Goal: Task Accomplishment & Management: Manage account settings

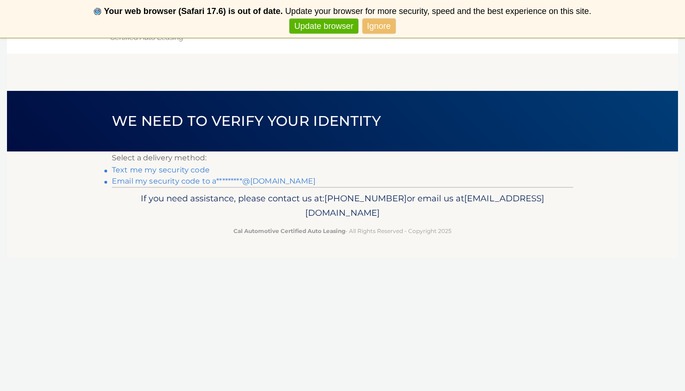
click at [166, 171] on link "Text me my security code" at bounding box center [161, 170] width 98 height 9
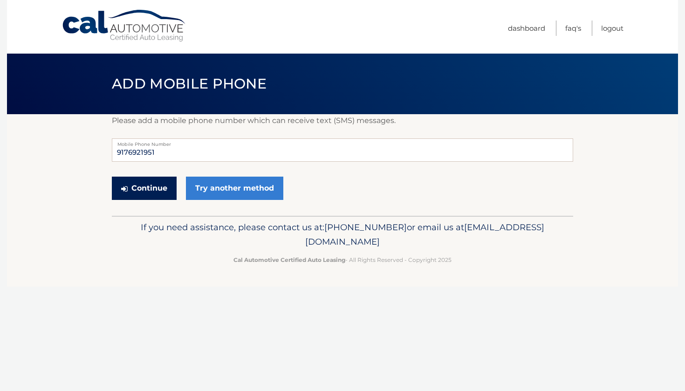
click at [159, 191] on button "Continue" at bounding box center [144, 188] width 65 height 23
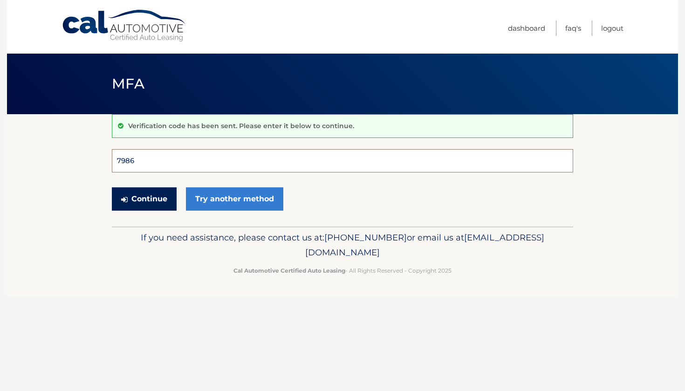
type input "798684"
click at [144, 199] on button "Continue" at bounding box center [144, 198] width 65 height 23
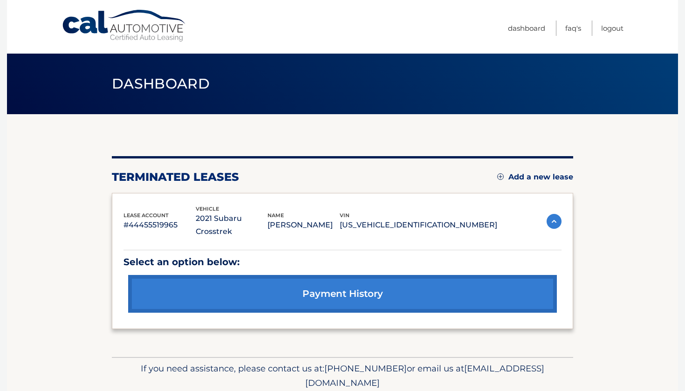
click at [560, 176] on link "Add a new lease" at bounding box center [536, 177] width 76 height 9
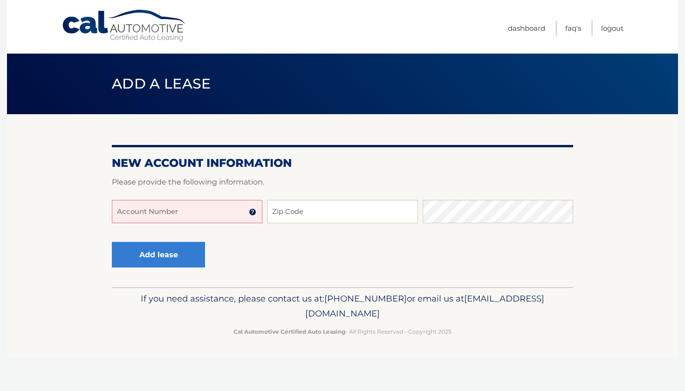
click at [239, 212] on input "Account Number" at bounding box center [187, 211] width 151 height 23
type input "44455985055"
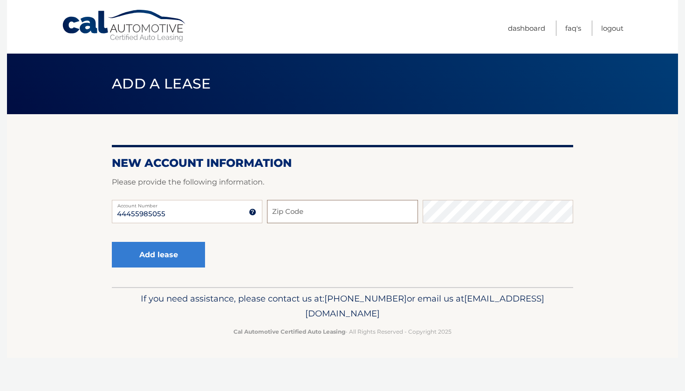
click at [297, 216] on input "Zip Code" at bounding box center [342, 211] width 151 height 23
type input "11598"
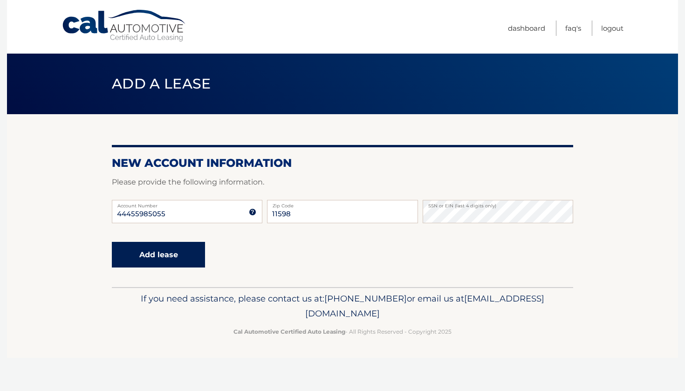
click at [162, 254] on button "Add lease" at bounding box center [158, 255] width 93 height 26
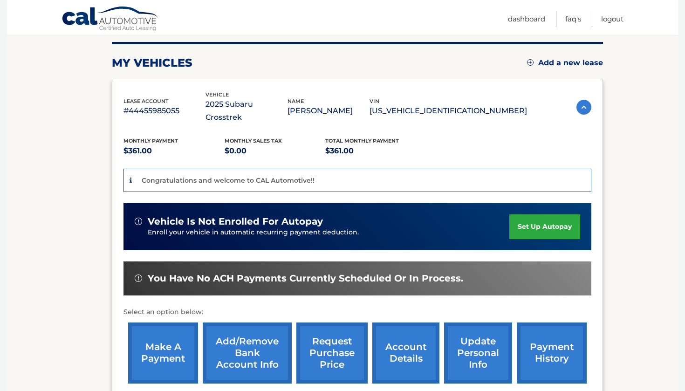
scroll to position [123, 0]
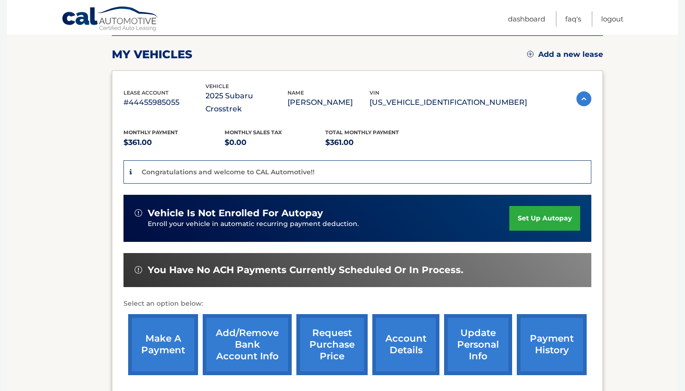
click at [526, 206] on link "set up autopay" at bounding box center [545, 218] width 71 height 25
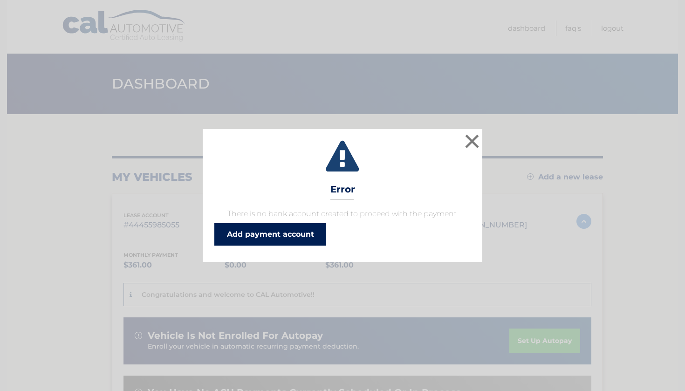
click at [291, 233] on link "Add payment account" at bounding box center [270, 234] width 112 height 22
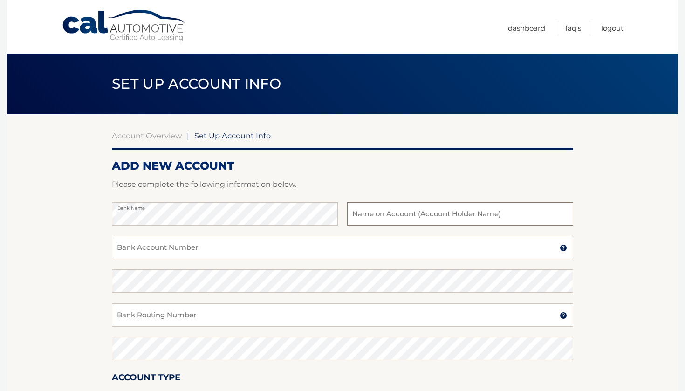
click at [394, 214] on input "text" at bounding box center [460, 213] width 226 height 23
type input "[PERSON_NAME]"
click at [256, 249] on input "Bank Account Number" at bounding box center [343, 247] width 462 height 23
paste input "588781192"
type input "588781192"
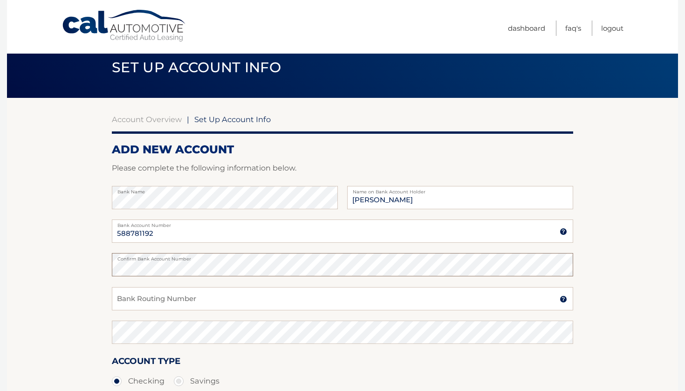
scroll to position [17, 0]
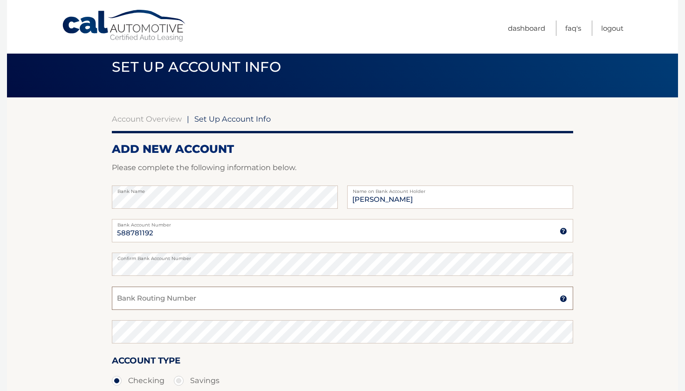
click at [194, 299] on input "Bank Routing Number" at bounding box center [343, 298] width 462 height 23
paste input "021000021"
type input "021000021"
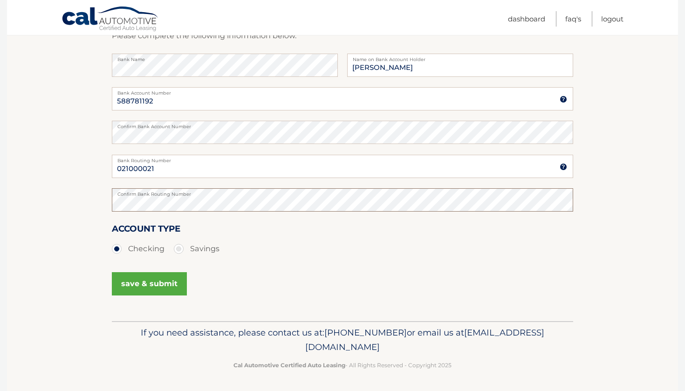
scroll to position [148, 0]
click at [167, 285] on button "save & submit" at bounding box center [149, 284] width 75 height 23
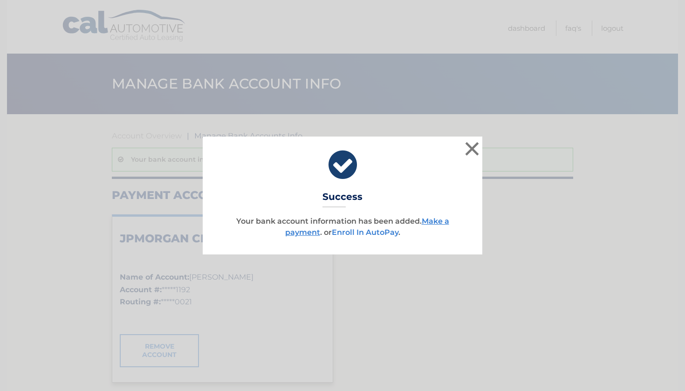
click at [375, 232] on link "Enroll In AutoPay" at bounding box center [365, 232] width 67 height 9
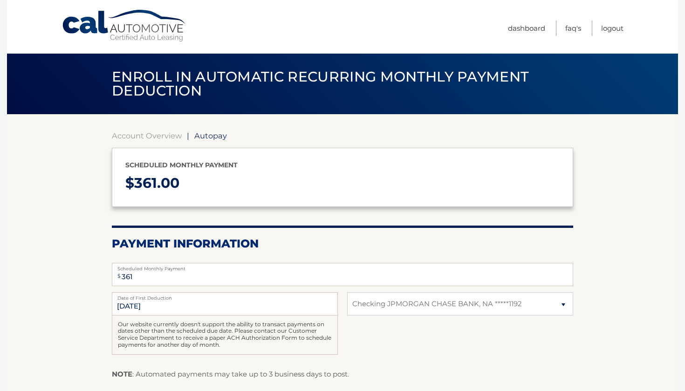
select select "ZDQ3ZjUyMTYtMmIwYy00ODQ4LTk3MDgtN2U0ZTM4ODNlZDFl"
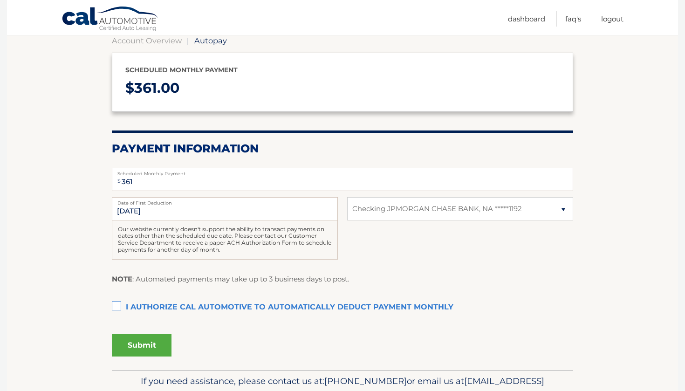
scroll to position [96, 0]
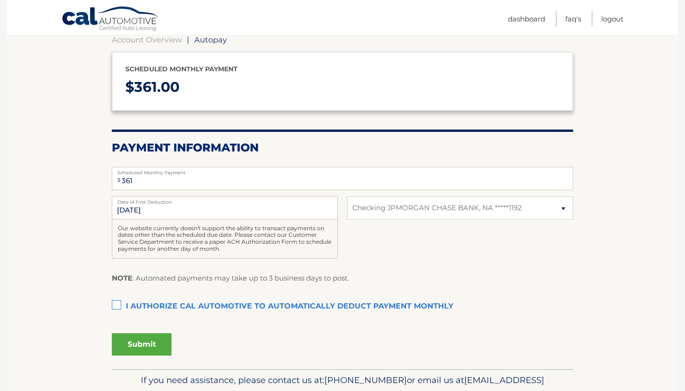
click at [118, 302] on label "I authorize cal automotive to automatically deduct payment monthly This checkbo…" at bounding box center [343, 306] width 462 height 19
click at [0, 0] on input "I authorize cal automotive to automatically deduct payment monthly This checkbo…" at bounding box center [0, 0] width 0 height 0
click at [153, 344] on button "Submit" at bounding box center [142, 344] width 60 height 22
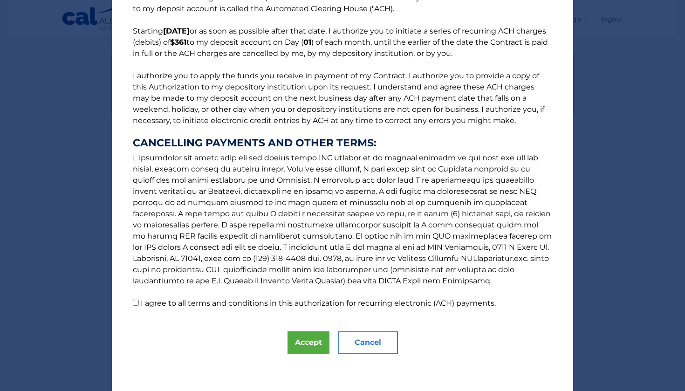
scroll to position [61, 0]
click at [310, 340] on button "Accept" at bounding box center [309, 343] width 42 height 22
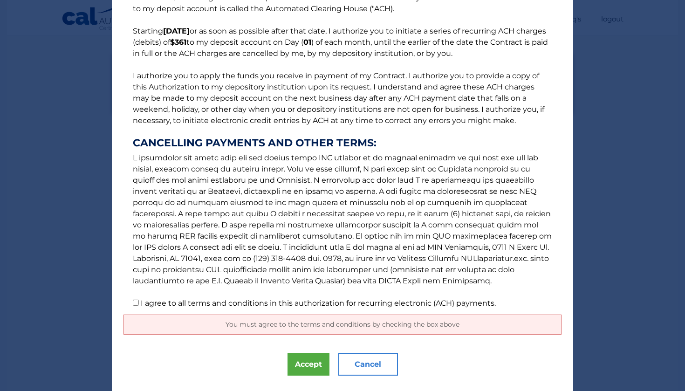
click at [137, 303] on input "I agree to all terms and conditions in this authorization for recurring electro…" at bounding box center [136, 303] width 6 height 6
checkbox input "true"
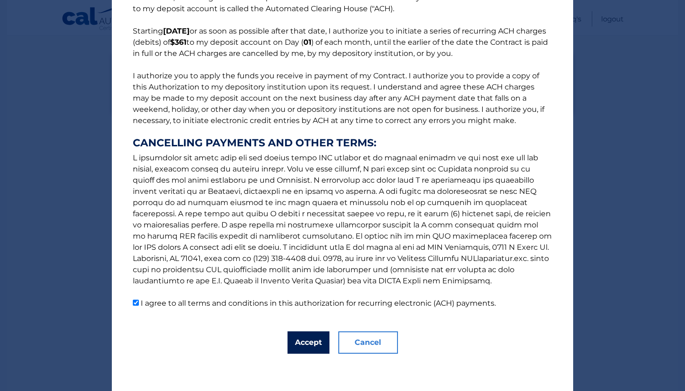
click at [316, 341] on button "Accept" at bounding box center [309, 343] width 42 height 22
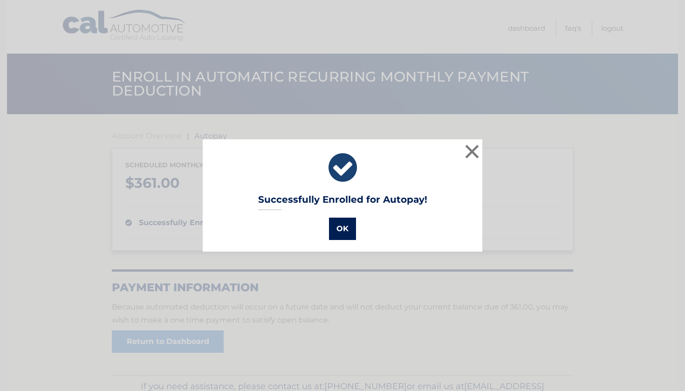
click at [344, 229] on button "OK" at bounding box center [342, 229] width 27 height 22
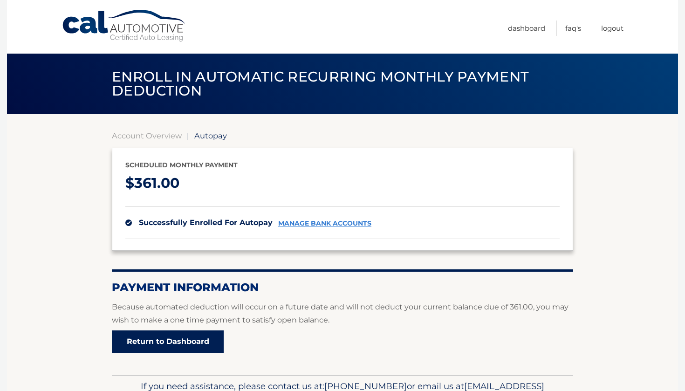
click at [183, 338] on link "Return to Dashboard" at bounding box center [168, 342] width 112 height 22
click at [183, 339] on link "Return to Dashboard" at bounding box center [168, 342] width 112 height 22
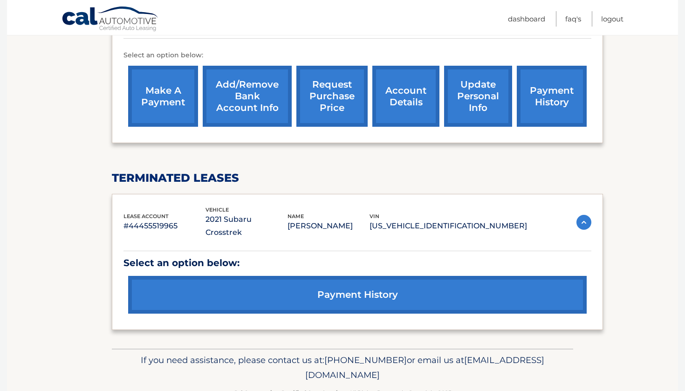
scroll to position [335, 0]
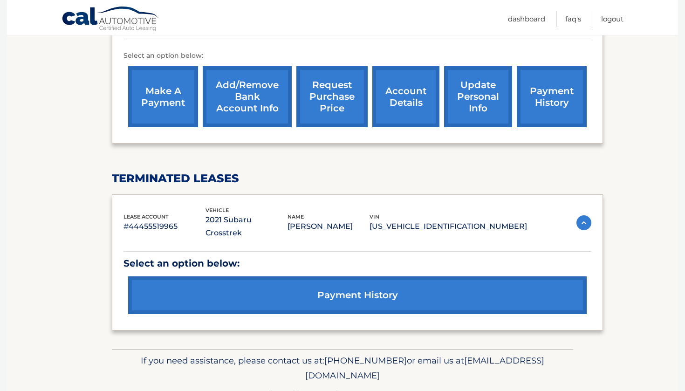
click at [505, 240] on div "Select an option below: payment history" at bounding box center [358, 279] width 468 height 79
click at [289, 251] on div "Select an option below: payment history" at bounding box center [358, 285] width 468 height 68
click at [362, 277] on link "payment history" at bounding box center [357, 296] width 459 height 38
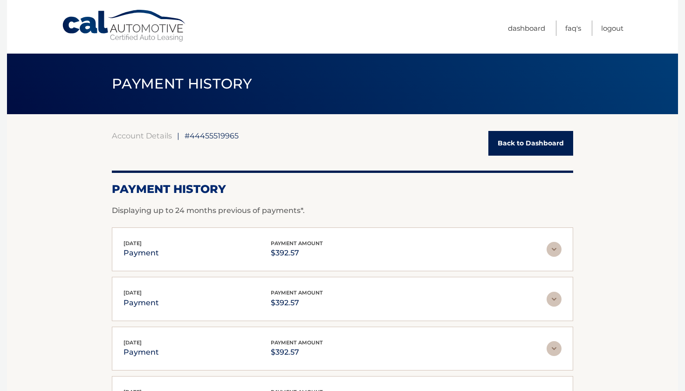
click at [521, 143] on link "Back to Dashboard" at bounding box center [531, 143] width 85 height 25
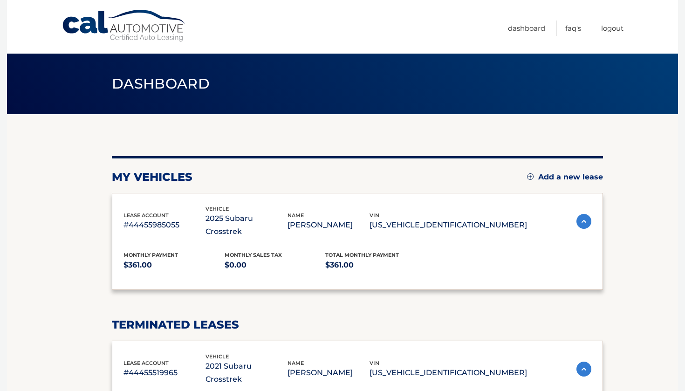
click at [532, 145] on div "my vehicles Add a new lease lease account #44455985055 vehicle 2025 Subaru Cros…" at bounding box center [357, 272] width 491 height 317
